Goal: Transaction & Acquisition: Subscribe to service/newsletter

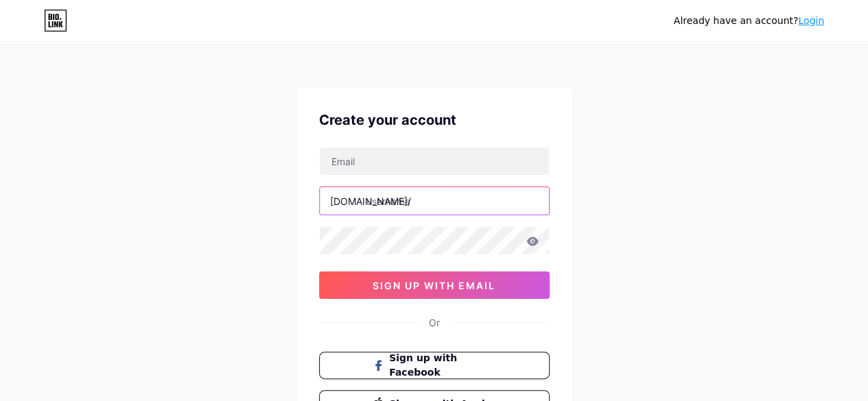
click at [427, 208] on input "text" at bounding box center [434, 200] width 229 height 27
click at [427, 207] on input "text" at bounding box center [434, 200] width 229 height 27
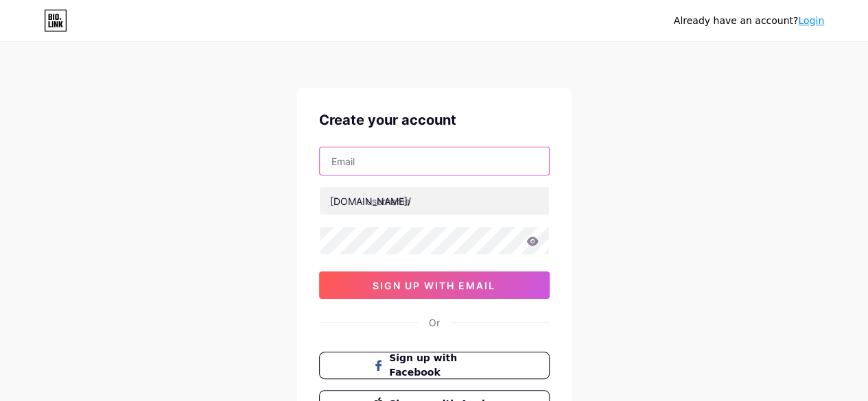
click at [361, 161] on input "text" at bounding box center [434, 161] width 229 height 27
type input "[EMAIL_ADDRESS][DOMAIN_NAME]"
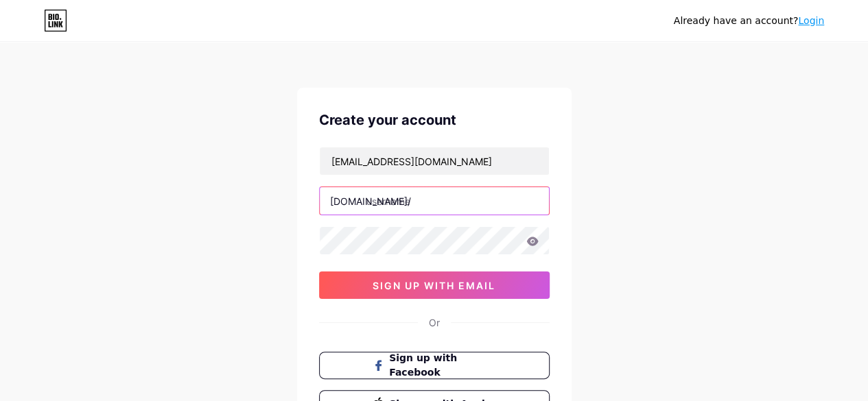
click at [404, 211] on input "text" at bounding box center [434, 200] width 229 height 27
type input "ajempire"
click at [533, 239] on icon at bounding box center [532, 242] width 12 height 10
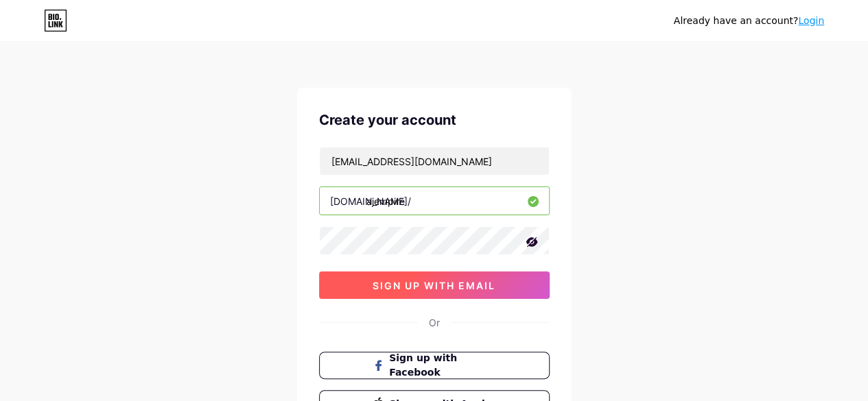
click at [412, 274] on button "sign up with email" at bounding box center [434, 285] width 231 height 27
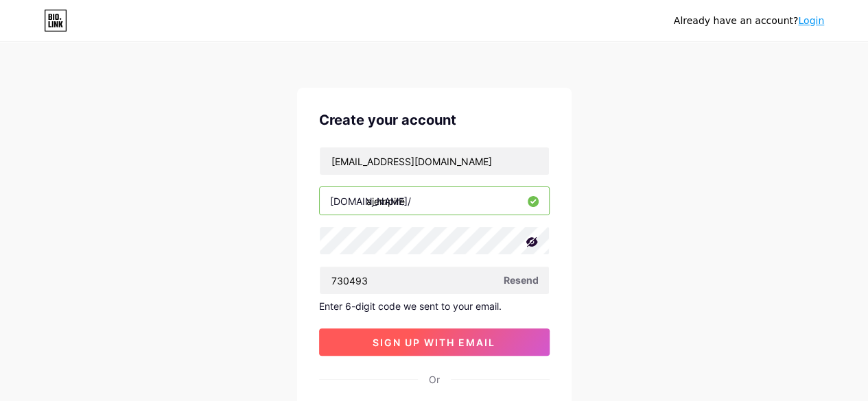
type input "730493"
click at [410, 344] on span "sign up with email" at bounding box center [434, 343] width 123 height 12
